Goal: Task Accomplishment & Management: Use online tool/utility

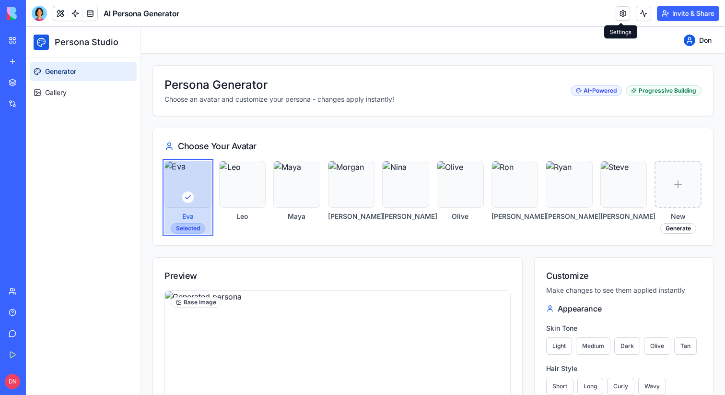
click at [616, 13] on link at bounding box center [623, 13] width 14 height 14
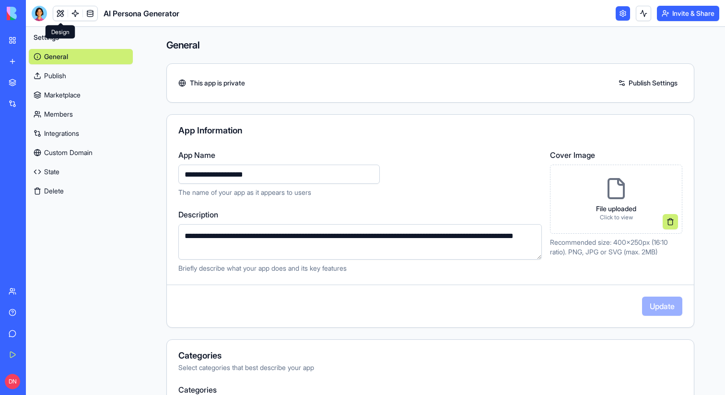
click at [60, 12] on link at bounding box center [60, 13] width 14 height 14
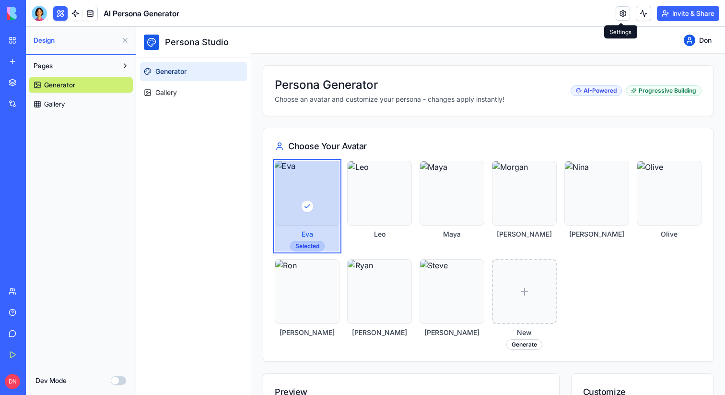
click at [619, 18] on link at bounding box center [623, 13] width 14 height 14
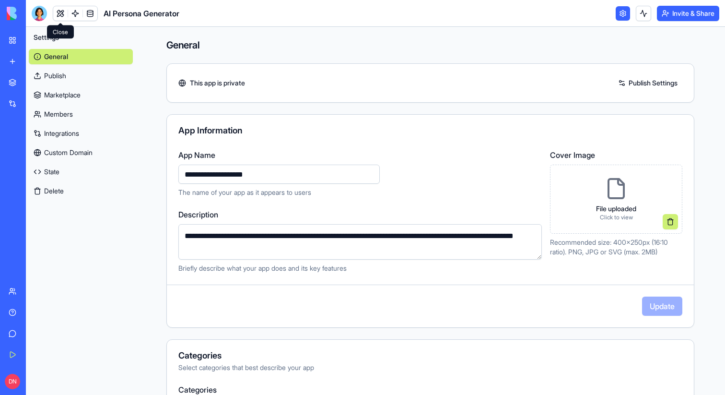
click at [65, 9] on link at bounding box center [60, 13] width 14 height 14
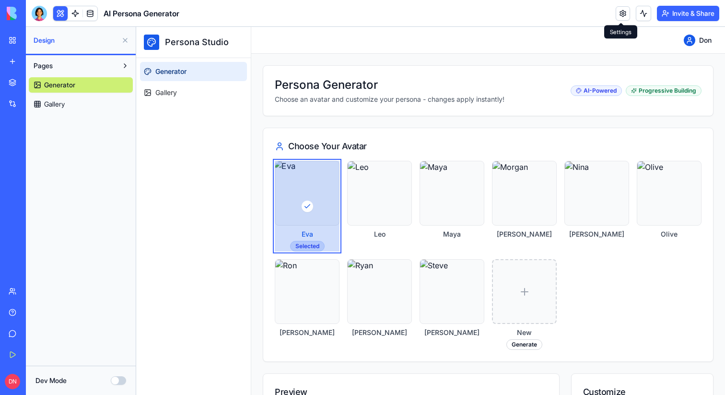
click at [623, 11] on link at bounding box center [623, 13] width 14 height 14
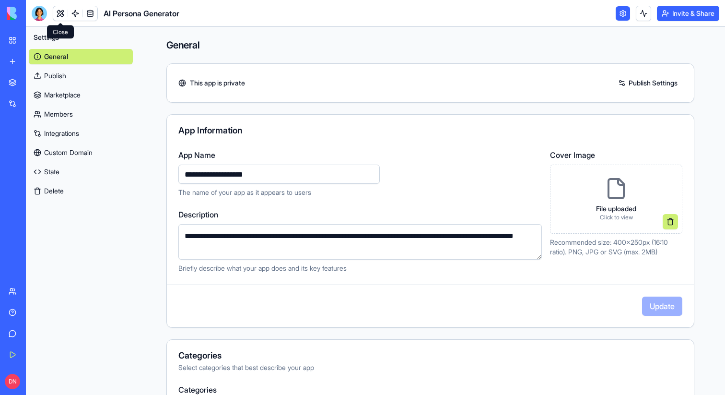
click at [63, 13] on link at bounding box center [60, 13] width 14 height 14
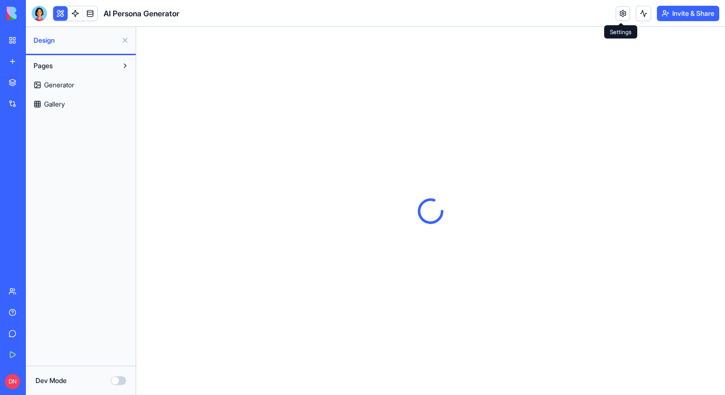
click at [622, 18] on link at bounding box center [623, 13] width 14 height 14
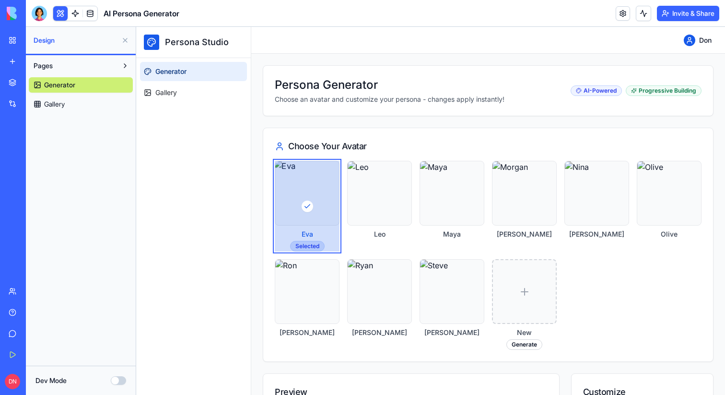
click at [622, 13] on link at bounding box center [623, 13] width 14 height 14
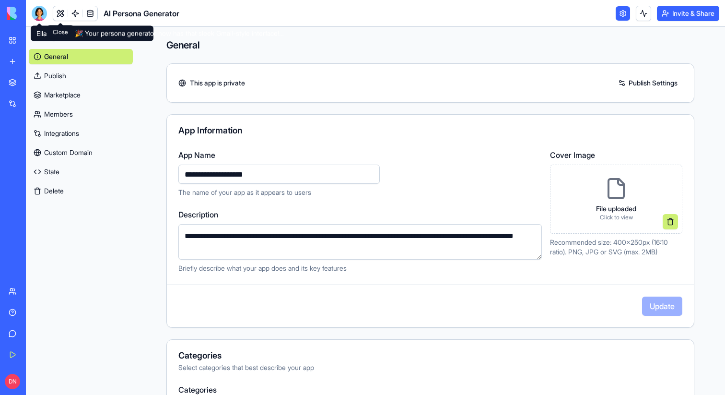
click at [64, 12] on link at bounding box center [60, 13] width 14 height 14
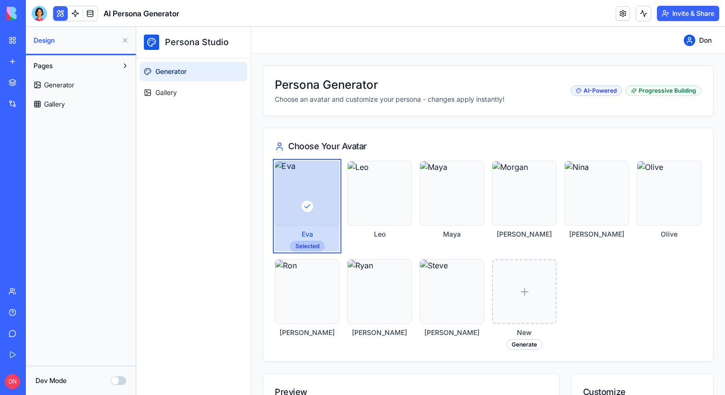
click at [619, 15] on link at bounding box center [623, 13] width 14 height 14
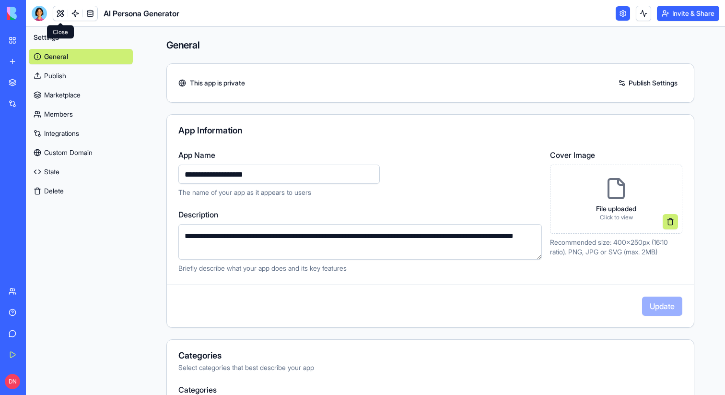
click at [61, 15] on link at bounding box center [60, 13] width 14 height 14
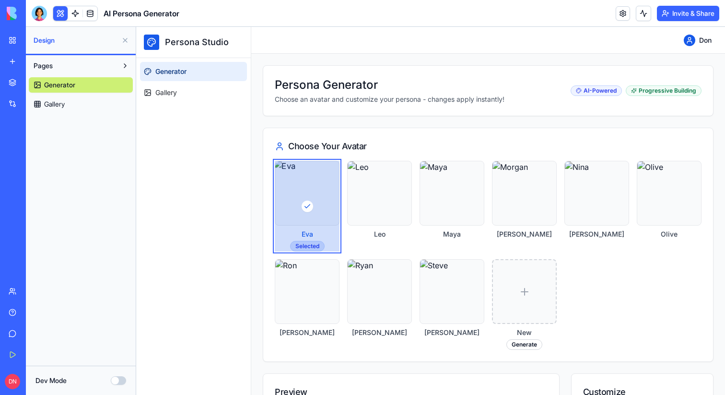
click at [613, 11] on header "AI Persona Generator Invite & Share" at bounding box center [375, 13] width 699 height 27
click at [623, 13] on link at bounding box center [623, 13] width 14 height 14
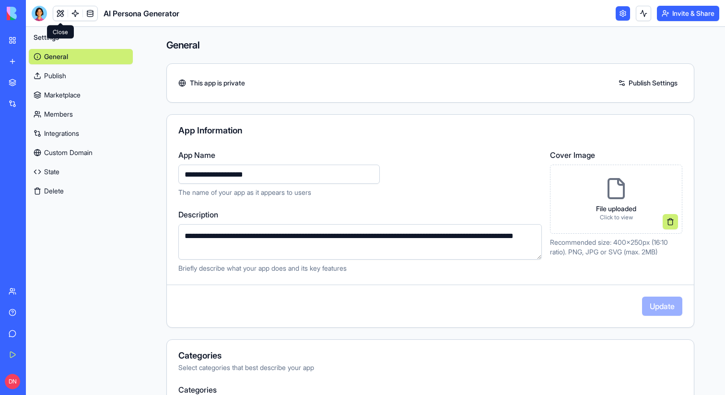
click at [59, 12] on link at bounding box center [60, 13] width 14 height 14
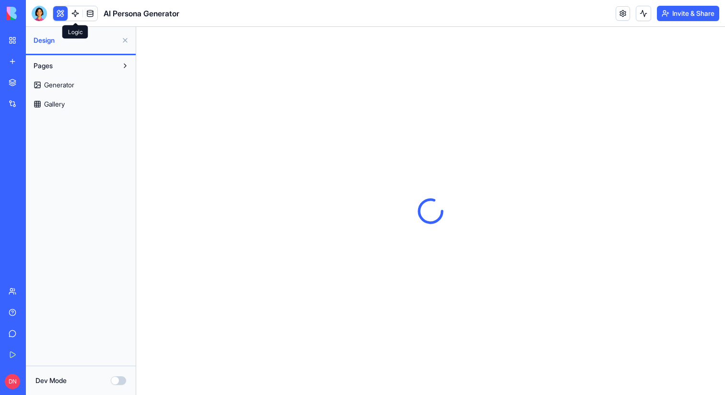
click at [76, 12] on link at bounding box center [75, 13] width 14 height 14
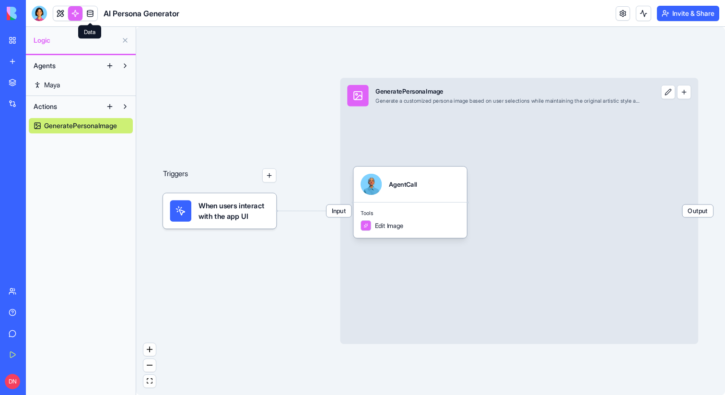
click at [90, 12] on link at bounding box center [90, 13] width 14 height 14
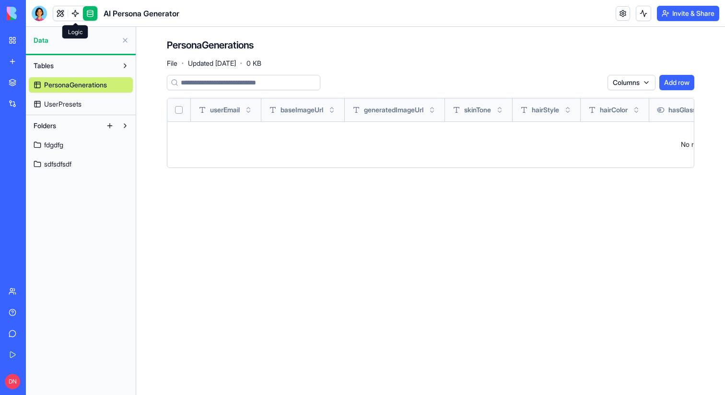
click at [73, 13] on link at bounding box center [75, 13] width 14 height 14
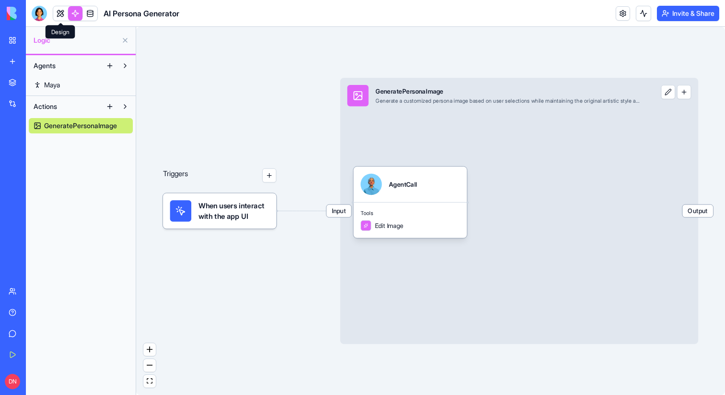
click at [54, 13] on link at bounding box center [60, 13] width 14 height 14
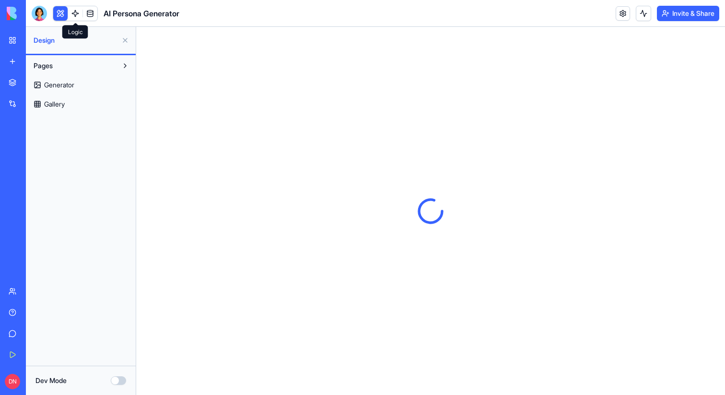
click at [75, 13] on link at bounding box center [75, 13] width 14 height 14
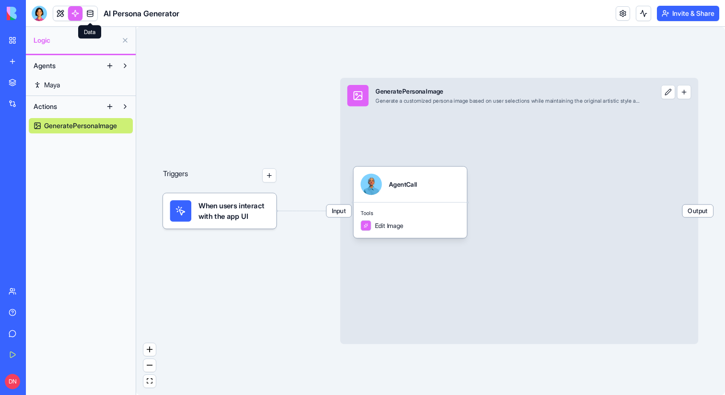
click at [87, 13] on link at bounding box center [90, 13] width 14 height 14
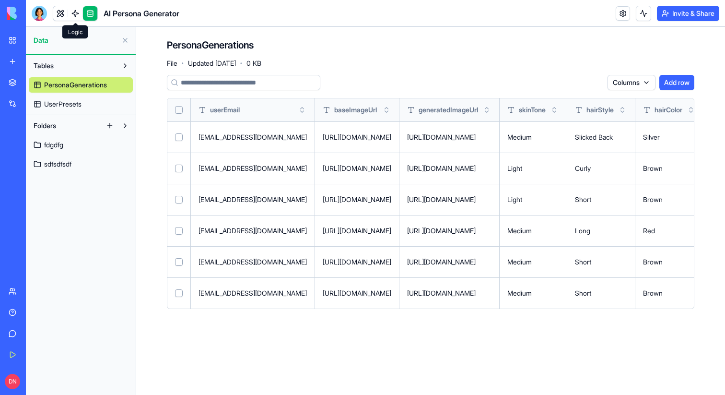
click at [76, 11] on link at bounding box center [75, 13] width 14 height 14
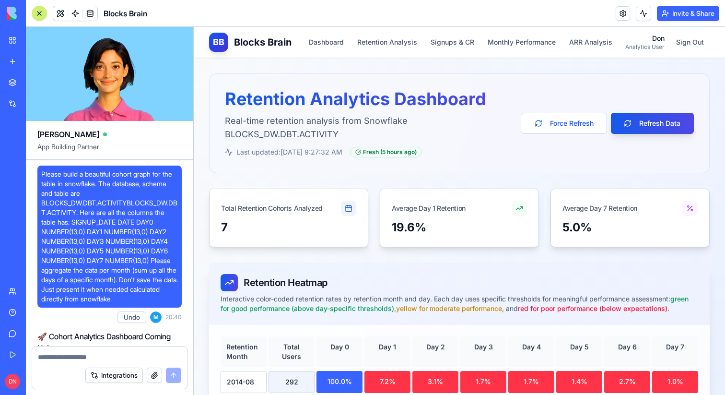
scroll to position [16702, 0]
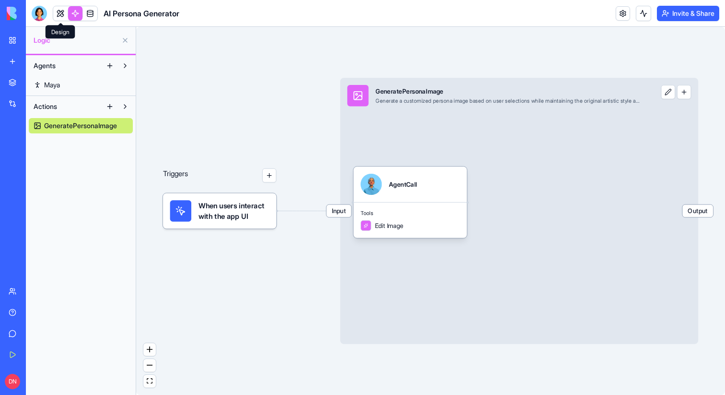
click at [64, 12] on link at bounding box center [60, 13] width 14 height 14
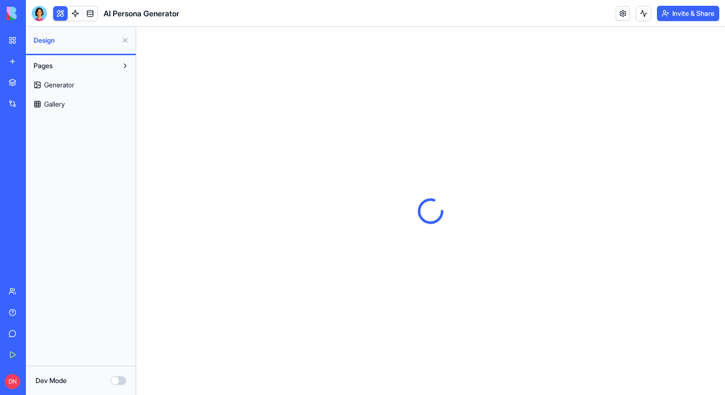
click at [76, 8] on link at bounding box center [75, 13] width 14 height 14
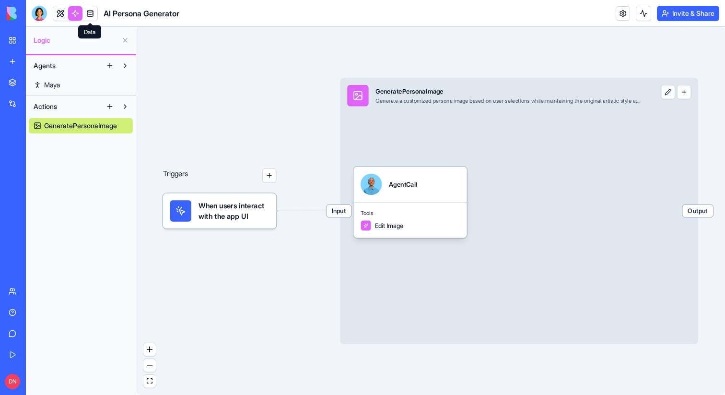
click at [87, 11] on link at bounding box center [90, 13] width 14 height 14
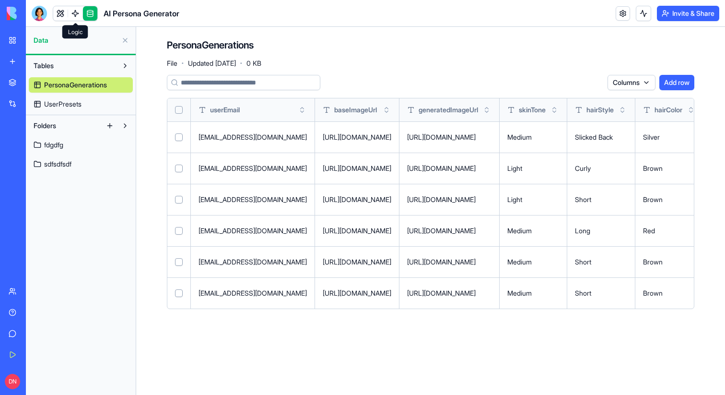
click at [73, 12] on link at bounding box center [75, 13] width 14 height 14
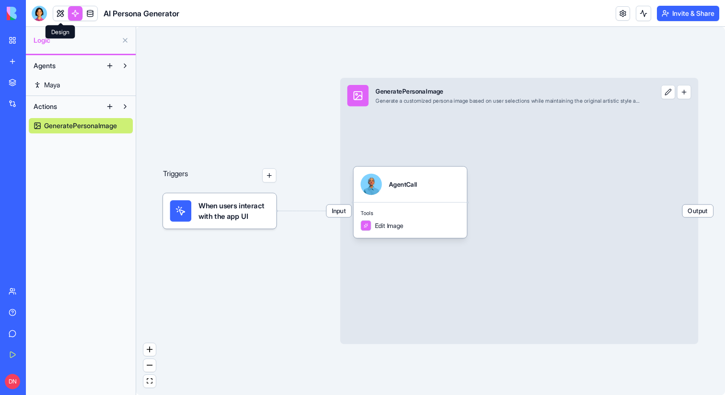
click at [59, 14] on link at bounding box center [60, 13] width 14 height 14
